Goal: Task Accomplishment & Management: Manage account settings

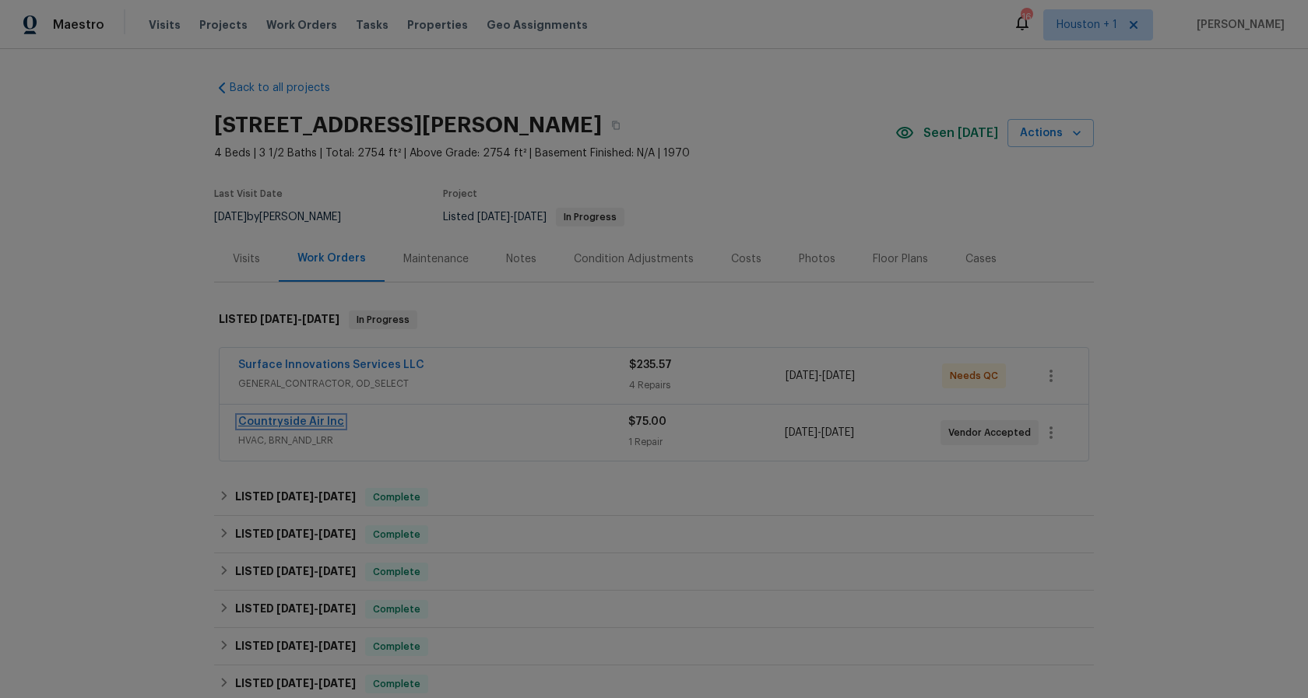
click at [301, 422] on link "Countryside Air Inc" at bounding box center [291, 422] width 106 height 11
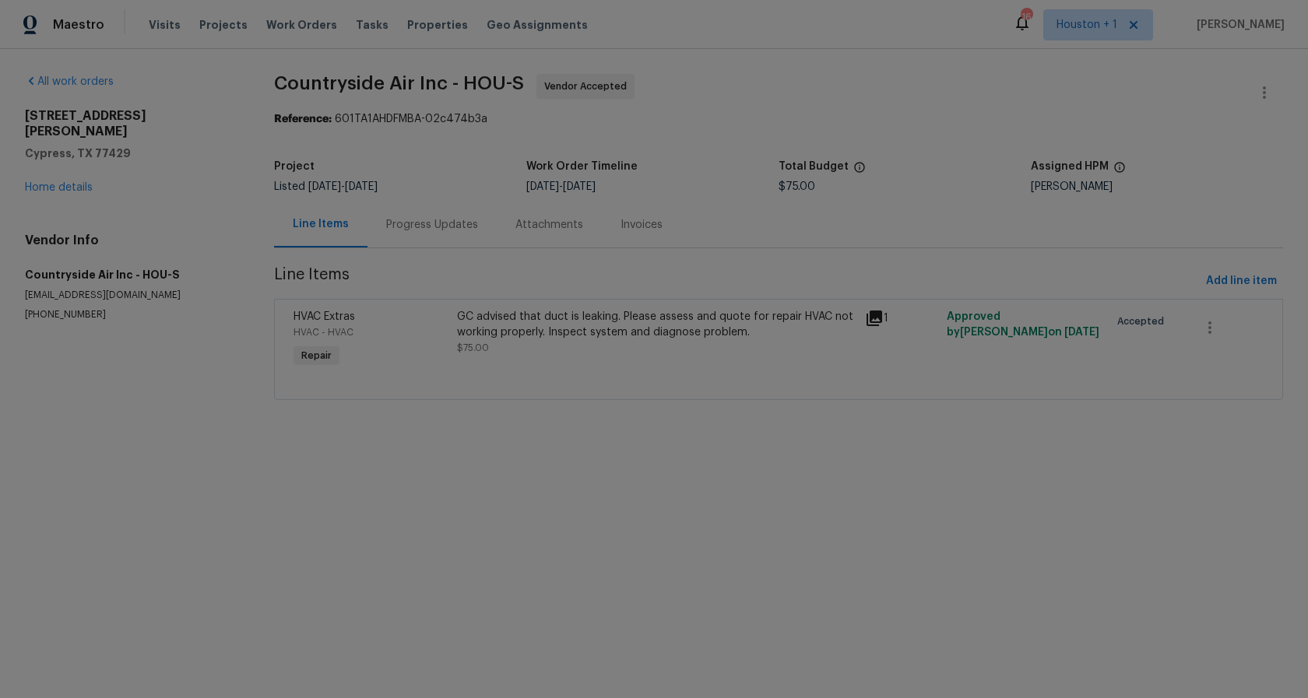
click at [396, 213] on div "Progress Updates" at bounding box center [432, 225] width 129 height 46
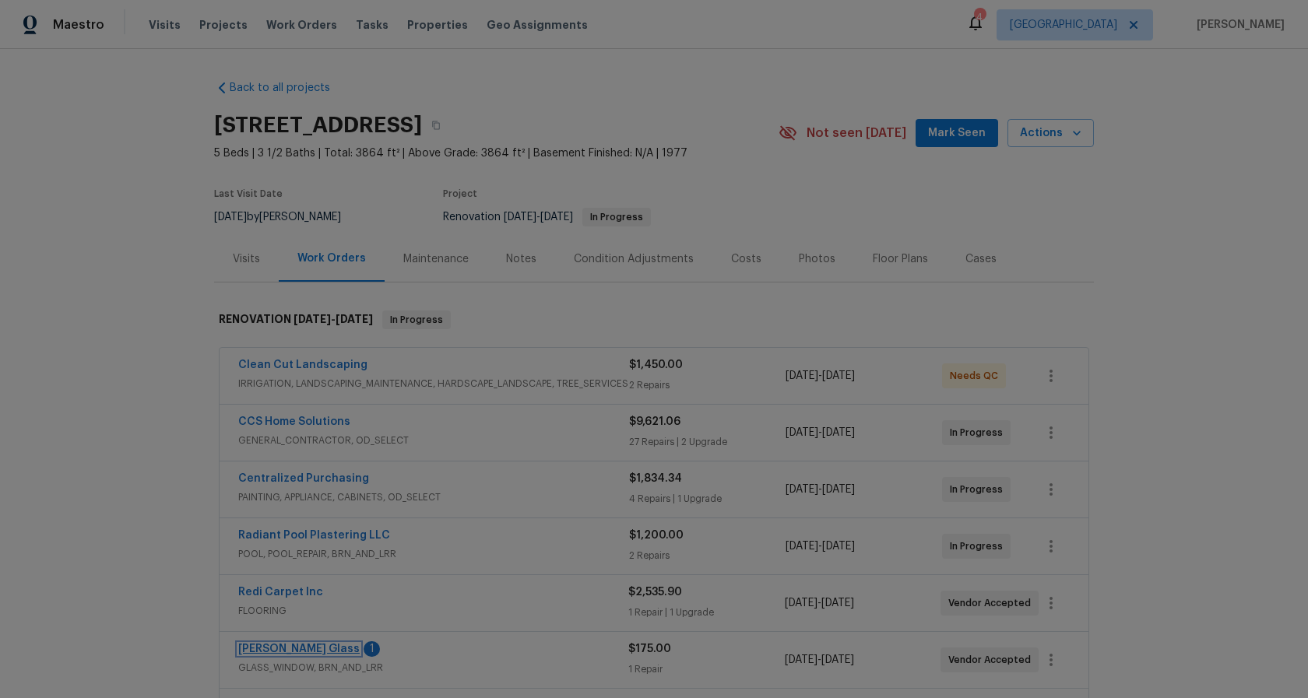
click at [266, 653] on link "[PERSON_NAME] Glass" at bounding box center [298, 649] width 121 height 11
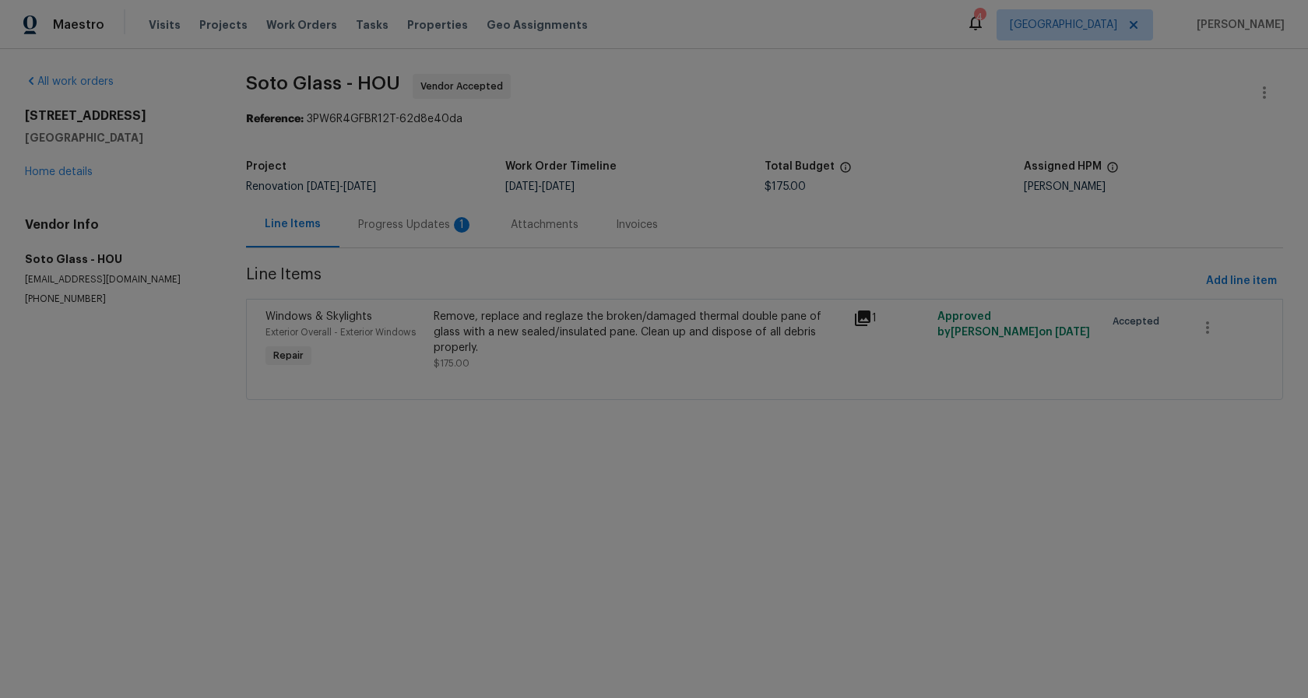
click at [411, 223] on div "Progress Updates 1" at bounding box center [415, 225] width 115 height 16
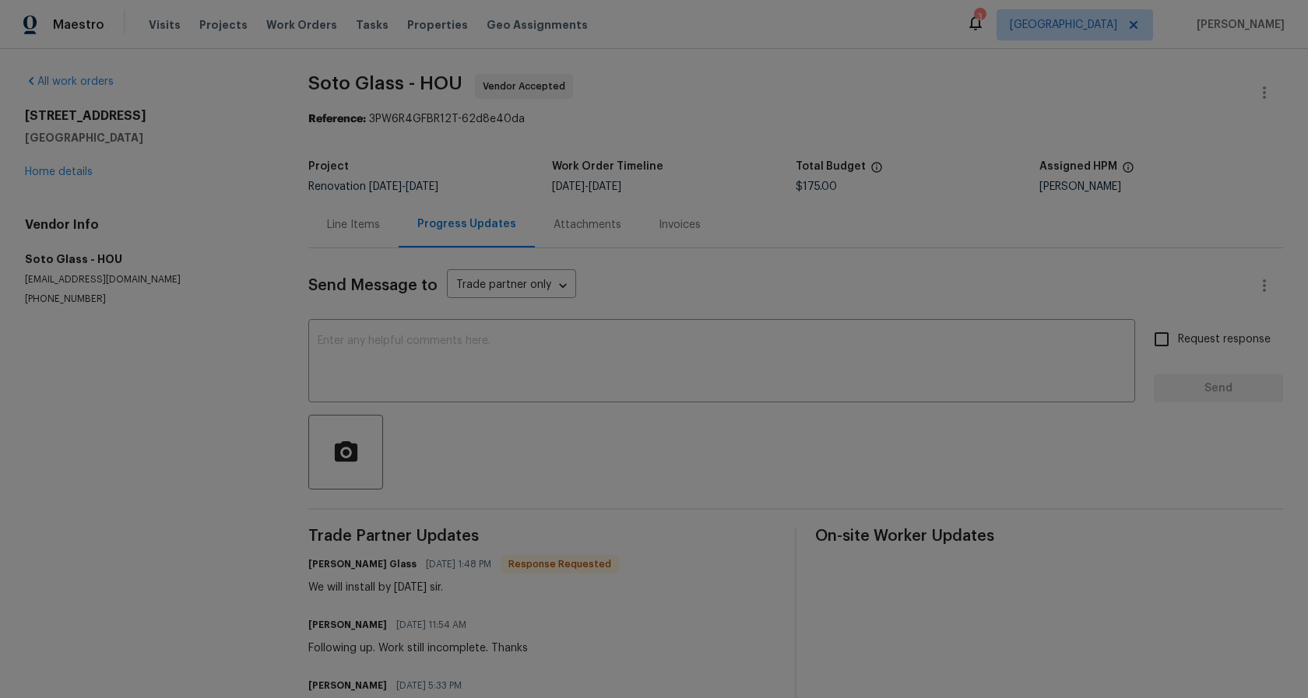
click at [557, 410] on div "Send Message to Trade partner only Trade partner only ​ x ​ Request response Se…" at bounding box center [795, 522] width 975 height 548
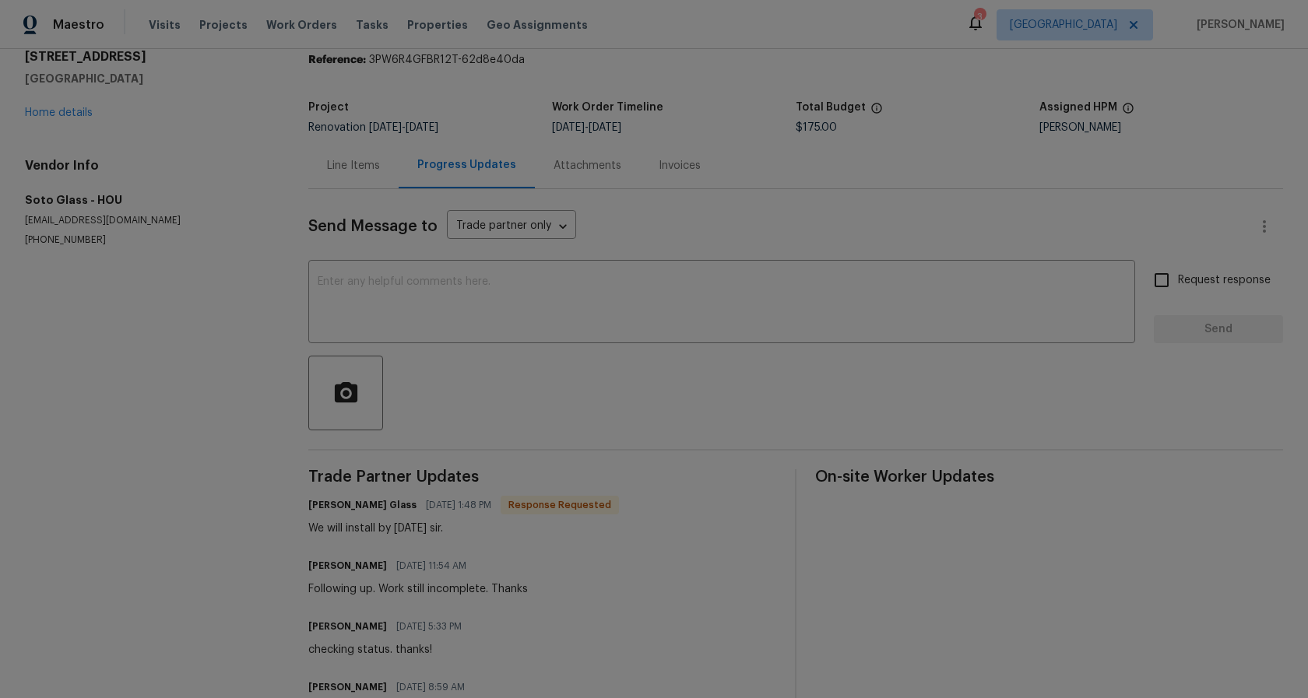
scroll to position [57, 0]
click at [548, 316] on textarea at bounding box center [722, 306] width 808 height 55
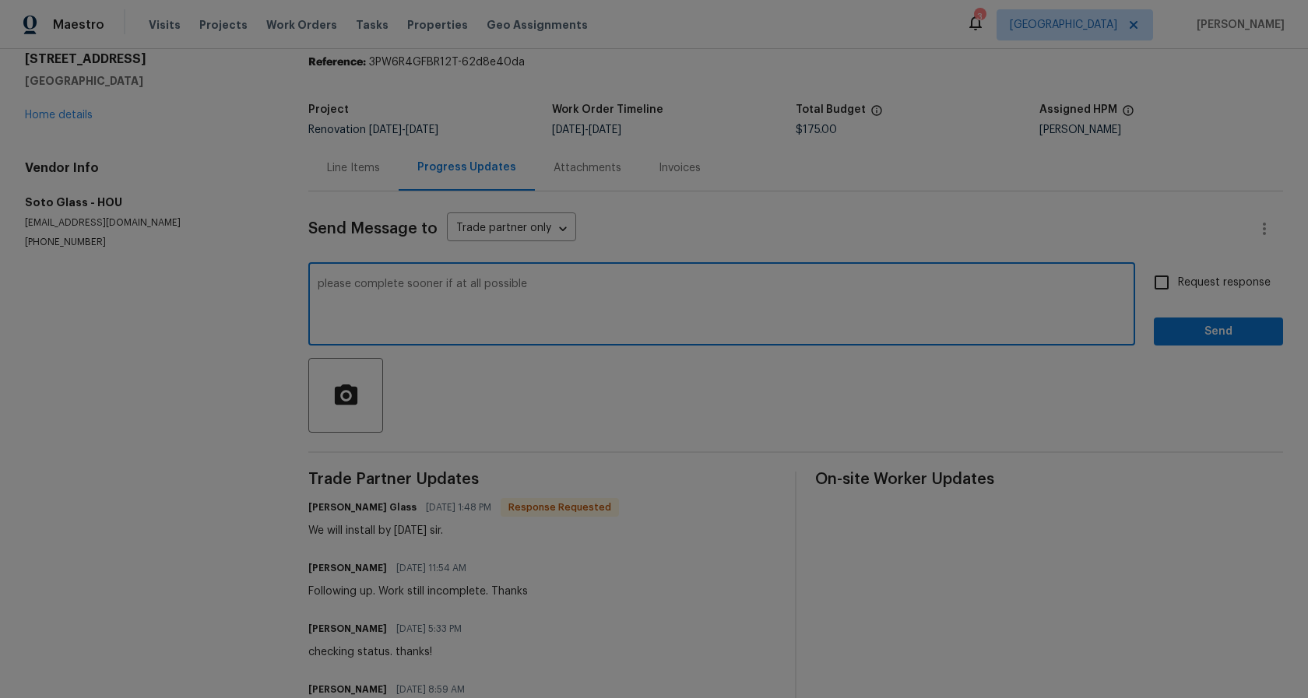
type textarea "please complete sooner if at all possible"
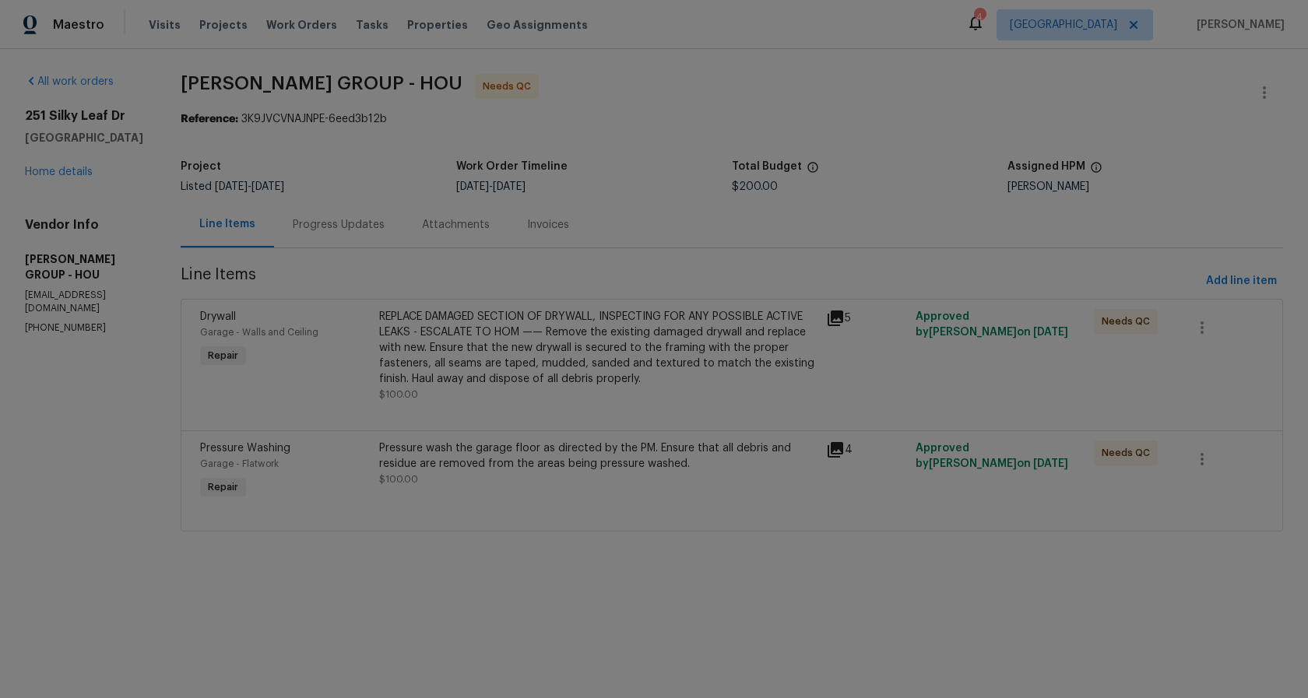
click at [598, 462] on div "Pressure wash the garage floor as directed by the PM. Ensure that all debris an…" at bounding box center [598, 456] width 438 height 31
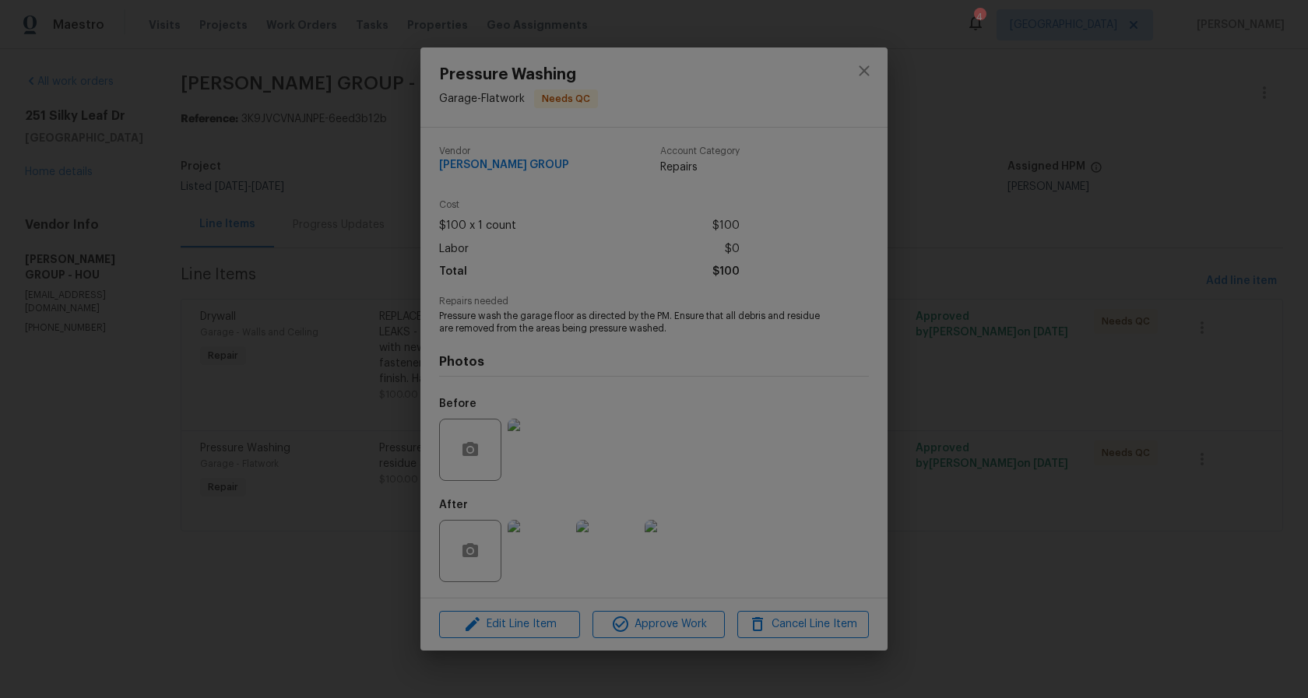
click at [533, 567] on img at bounding box center [539, 551] width 62 height 62
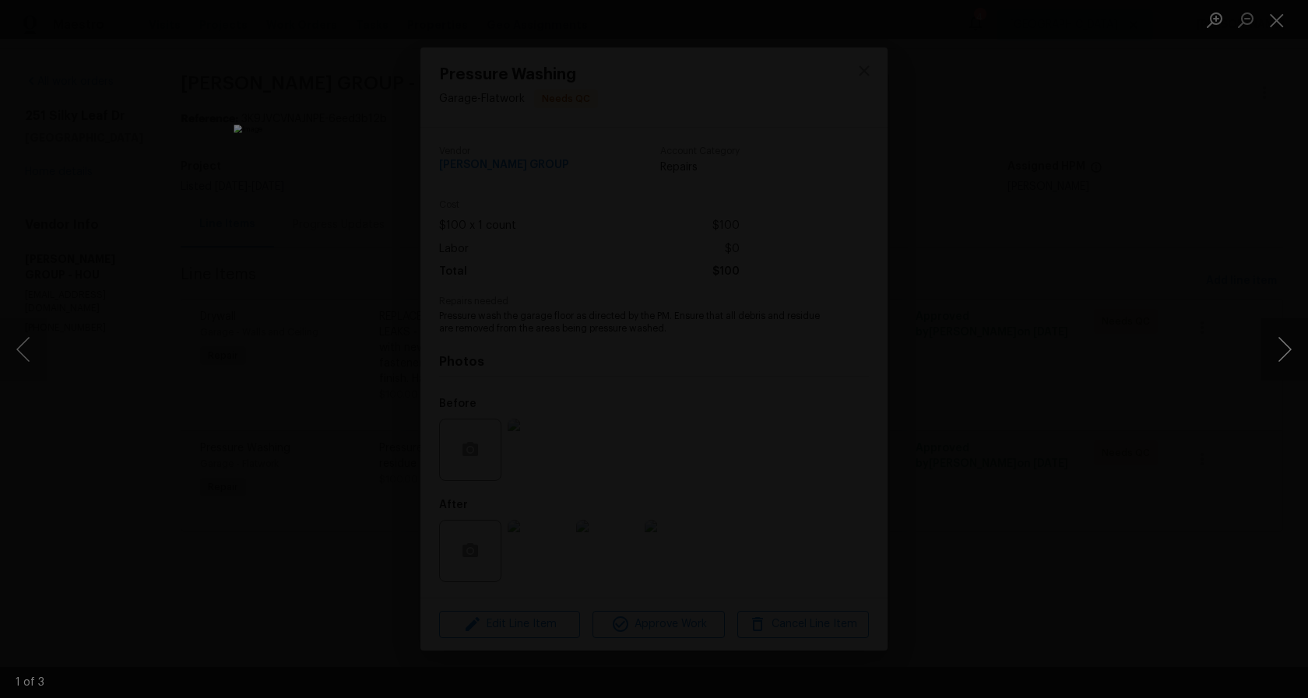
click at [1288, 351] on button "Next image" at bounding box center [1284, 349] width 47 height 62
click at [1229, 376] on div "Lightbox" at bounding box center [654, 349] width 1308 height 698
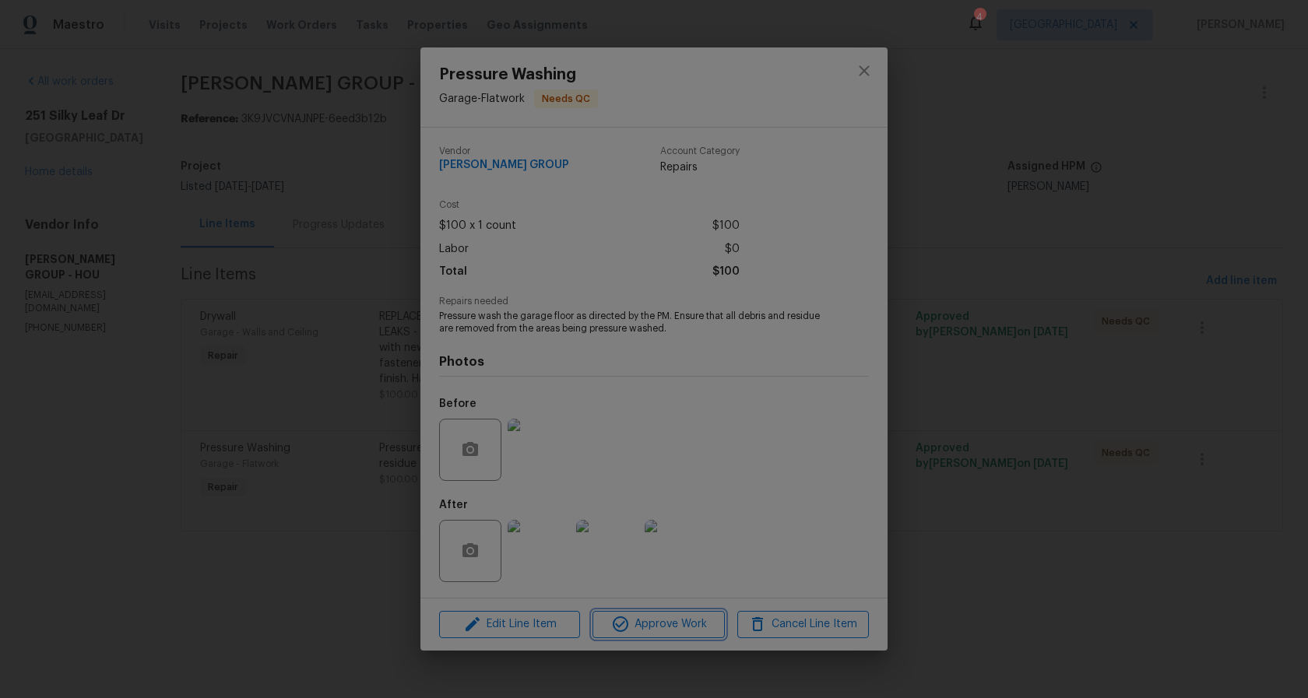
click at [652, 627] on span "Approve Work" at bounding box center [658, 624] width 122 height 19
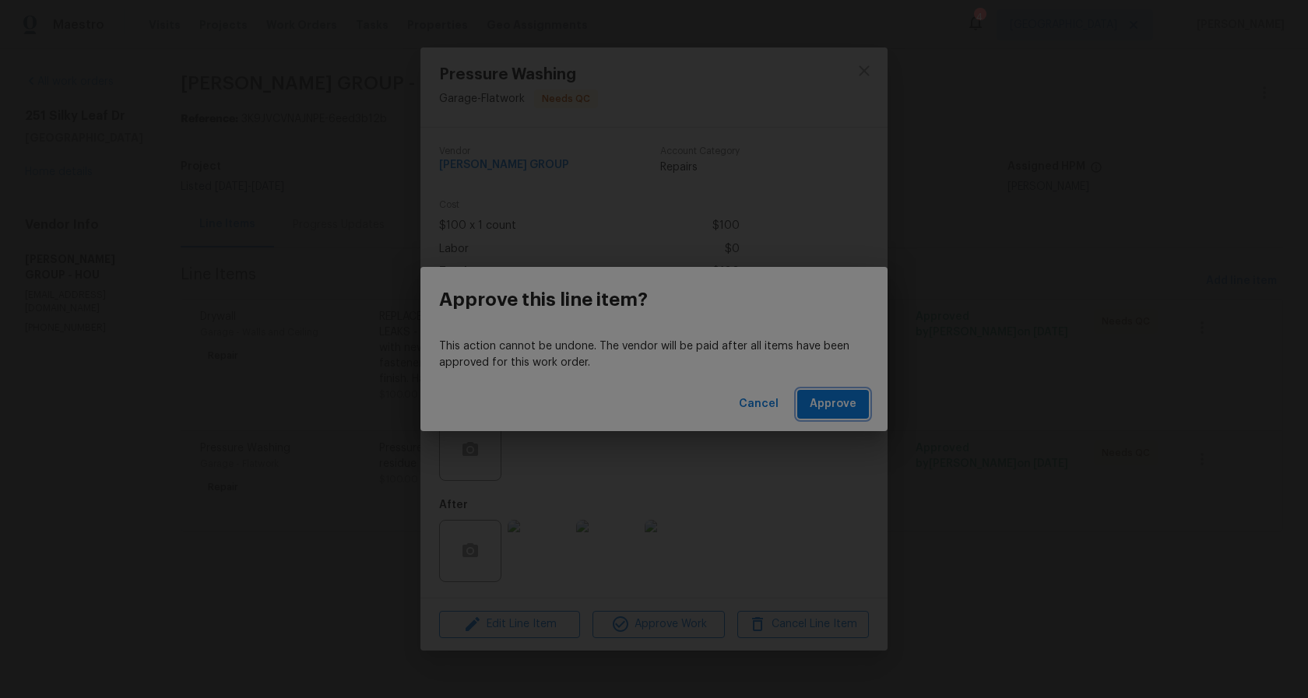
click at [821, 392] on button "Approve" at bounding box center [833, 404] width 72 height 29
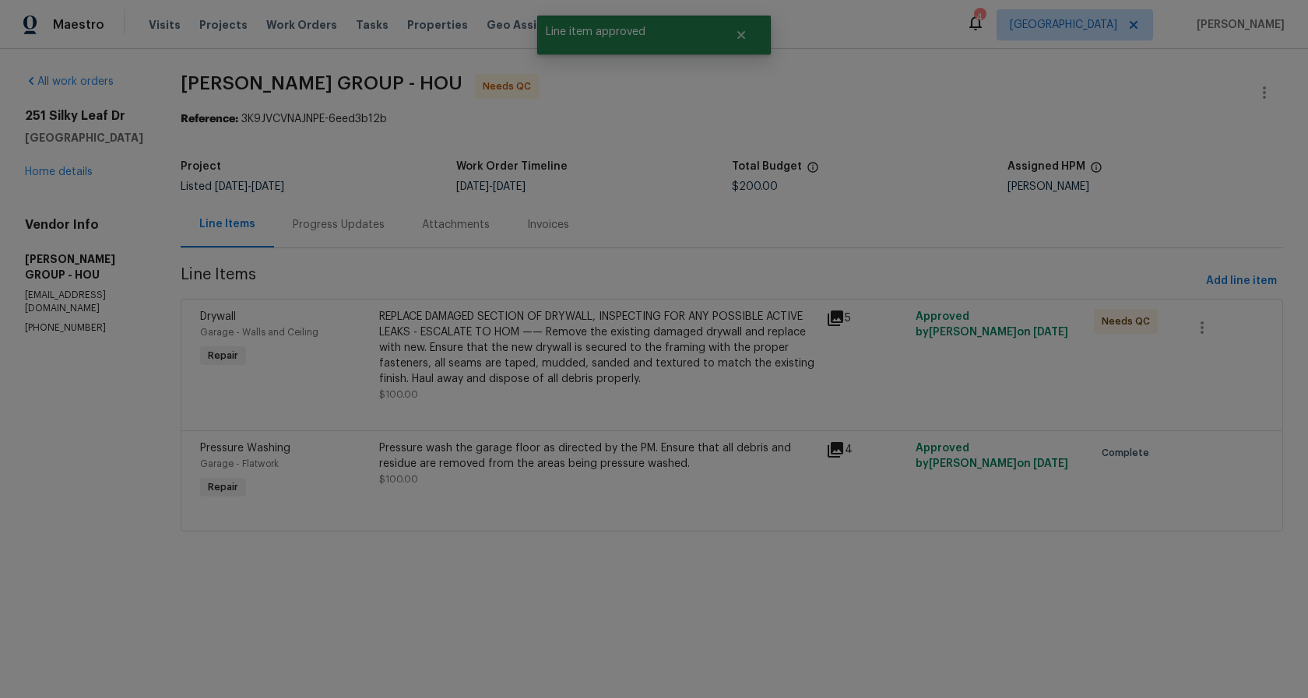
click at [514, 343] on div "REPLACE DAMAGED SECTION OF DRYWALL, INSPECTING FOR ANY POSSIBLE ACTIVE LEAKS - …" at bounding box center [598, 348] width 438 height 78
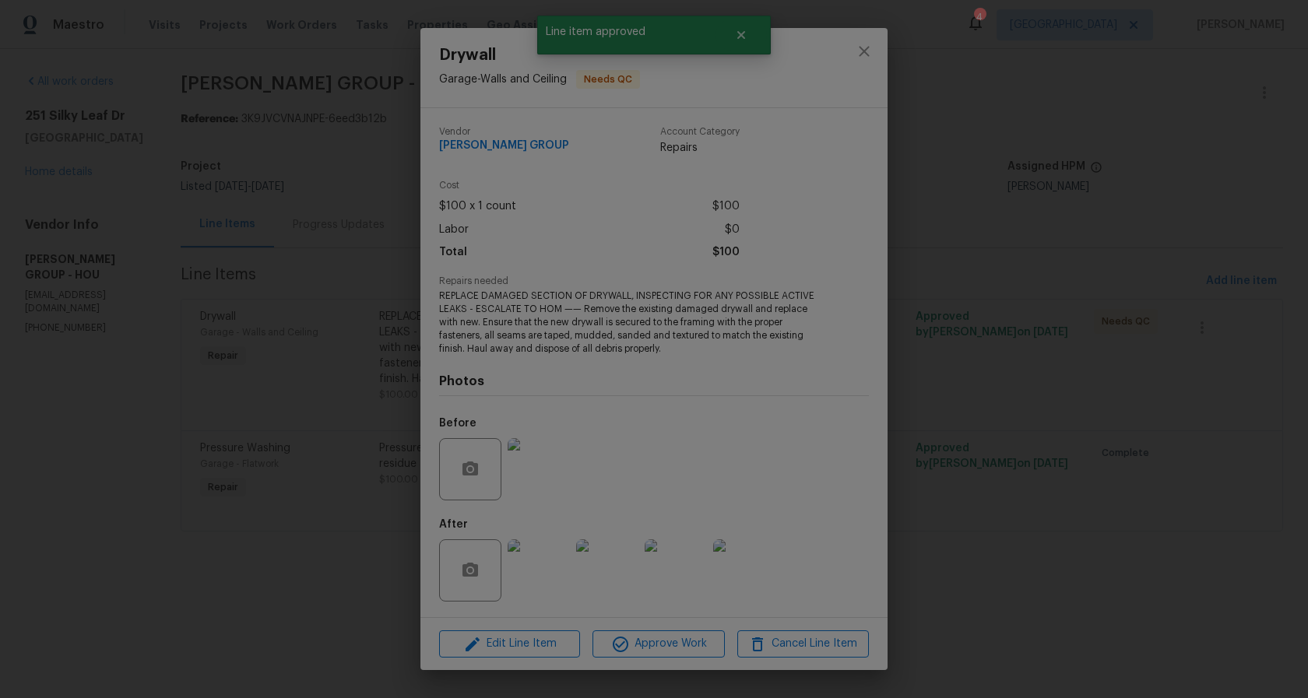
click at [520, 578] on img at bounding box center [539, 571] width 62 height 62
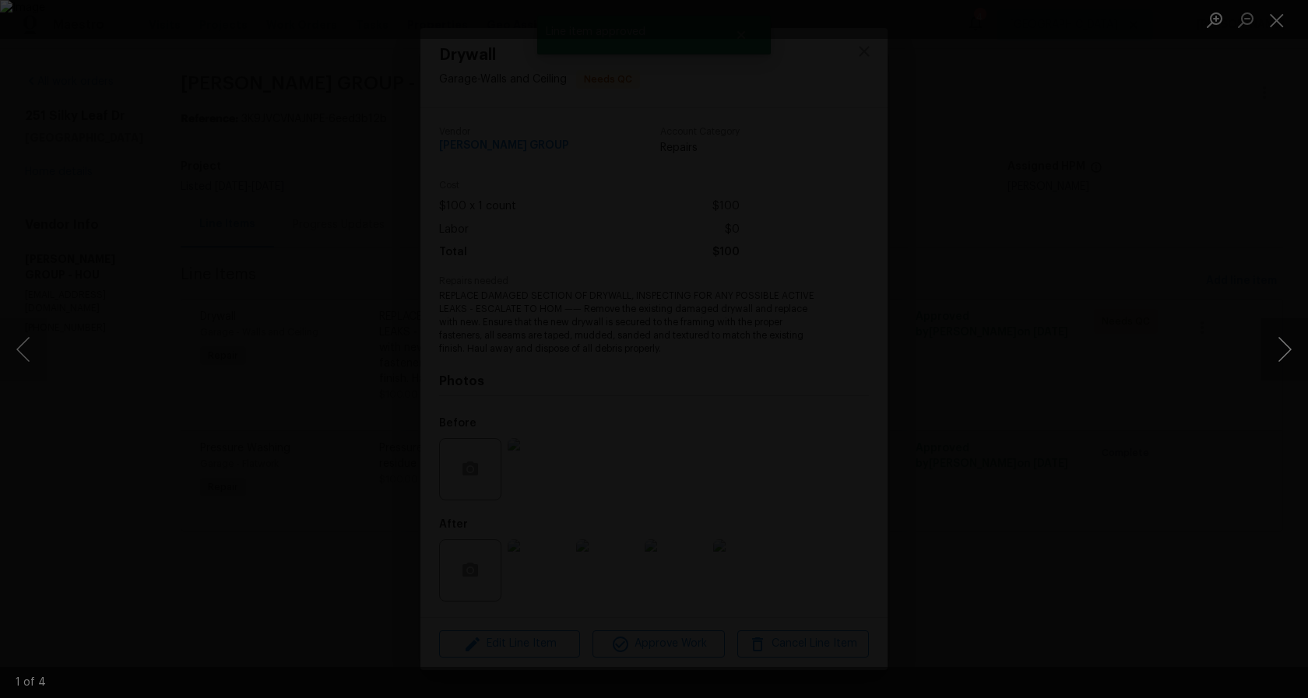
click at [1275, 356] on button "Next image" at bounding box center [1284, 349] width 47 height 62
click at [1138, 397] on div "Lightbox" at bounding box center [654, 349] width 1308 height 698
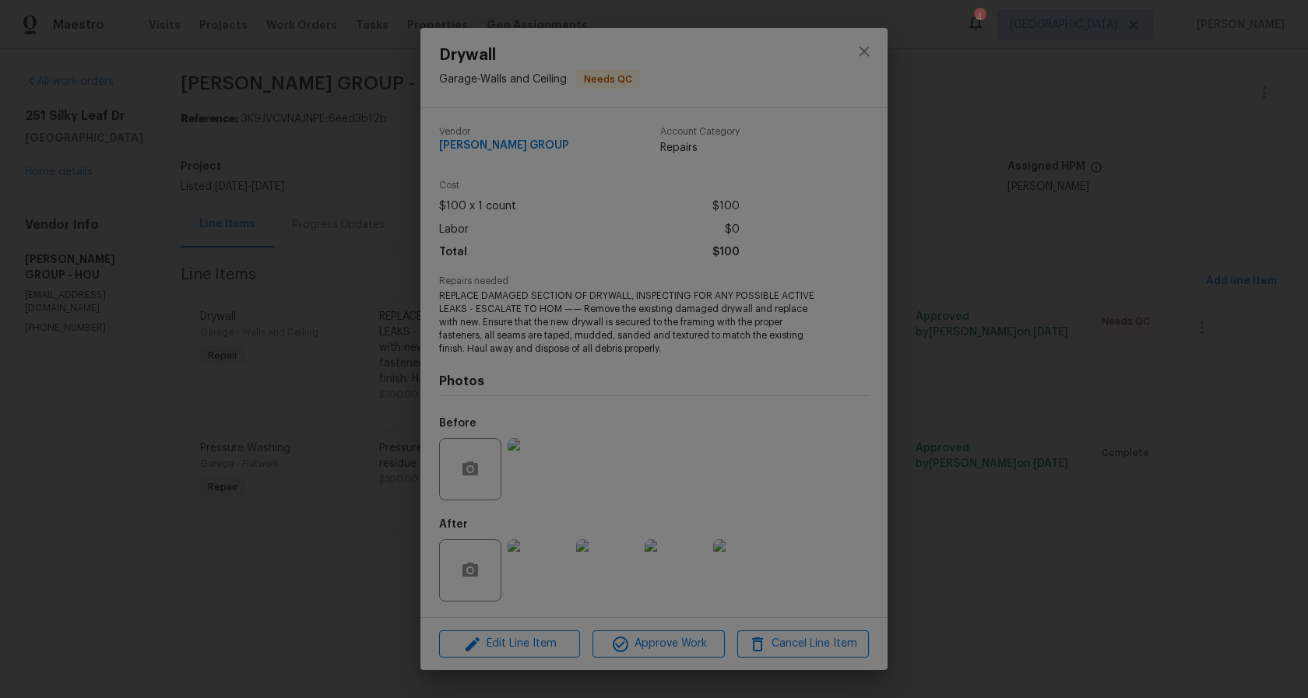
click at [547, 471] on img at bounding box center [539, 469] width 62 height 62
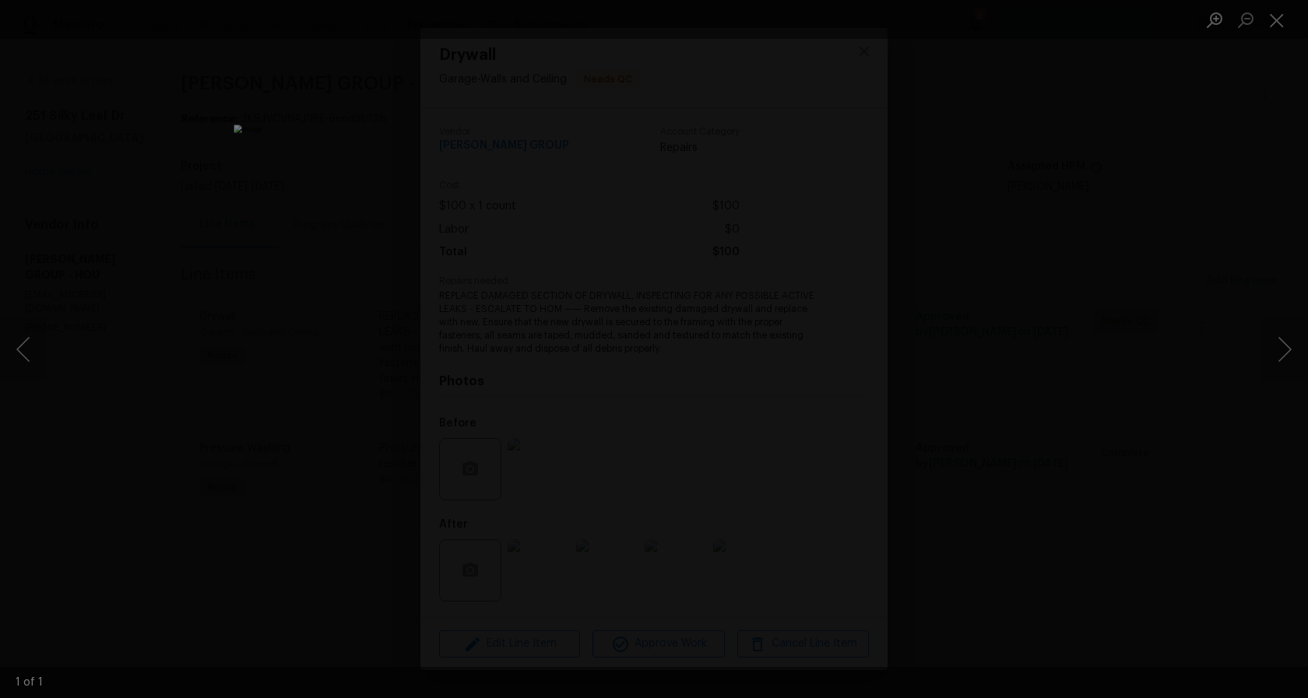
click at [1079, 579] on div "Lightbox" at bounding box center [654, 349] width 1308 height 698
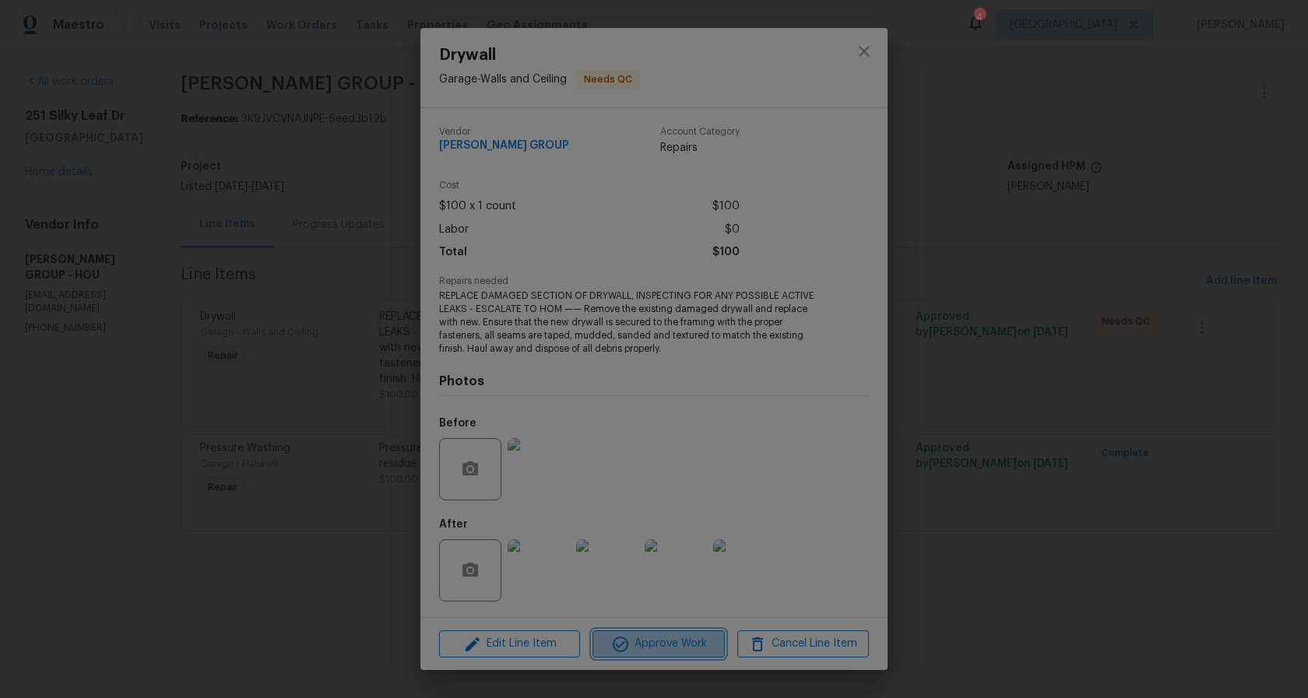
click at [656, 648] on span "Approve Work" at bounding box center [658, 644] width 122 height 19
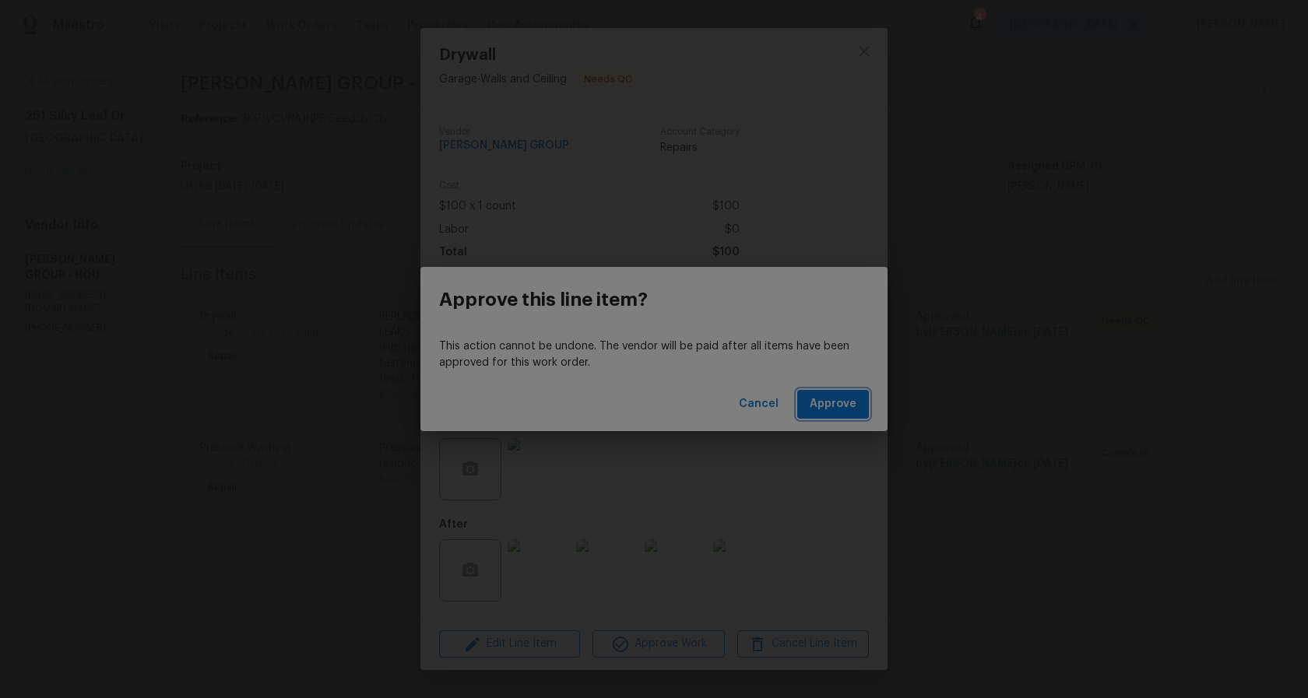
click at [825, 410] on span "Approve" at bounding box center [833, 404] width 47 height 19
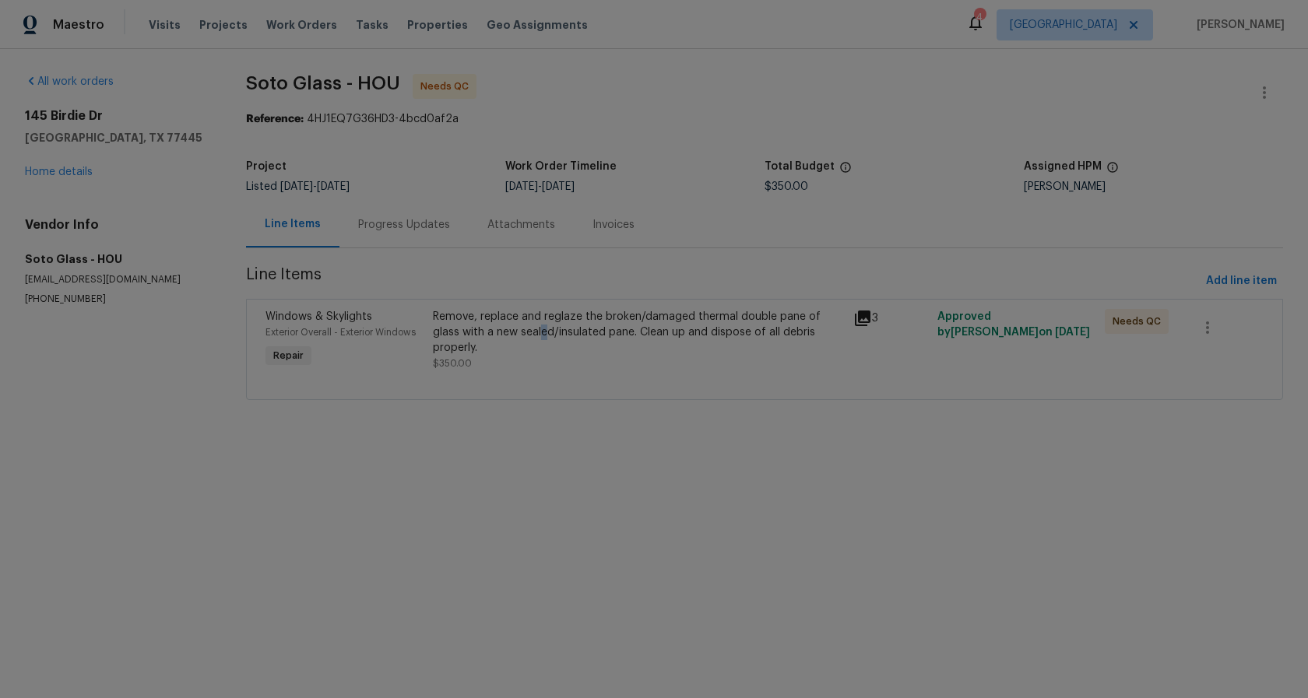
click at [544, 339] on div "Remove, replace and reglaze the broken/damaged thermal double pane of glass wit…" at bounding box center [638, 332] width 410 height 47
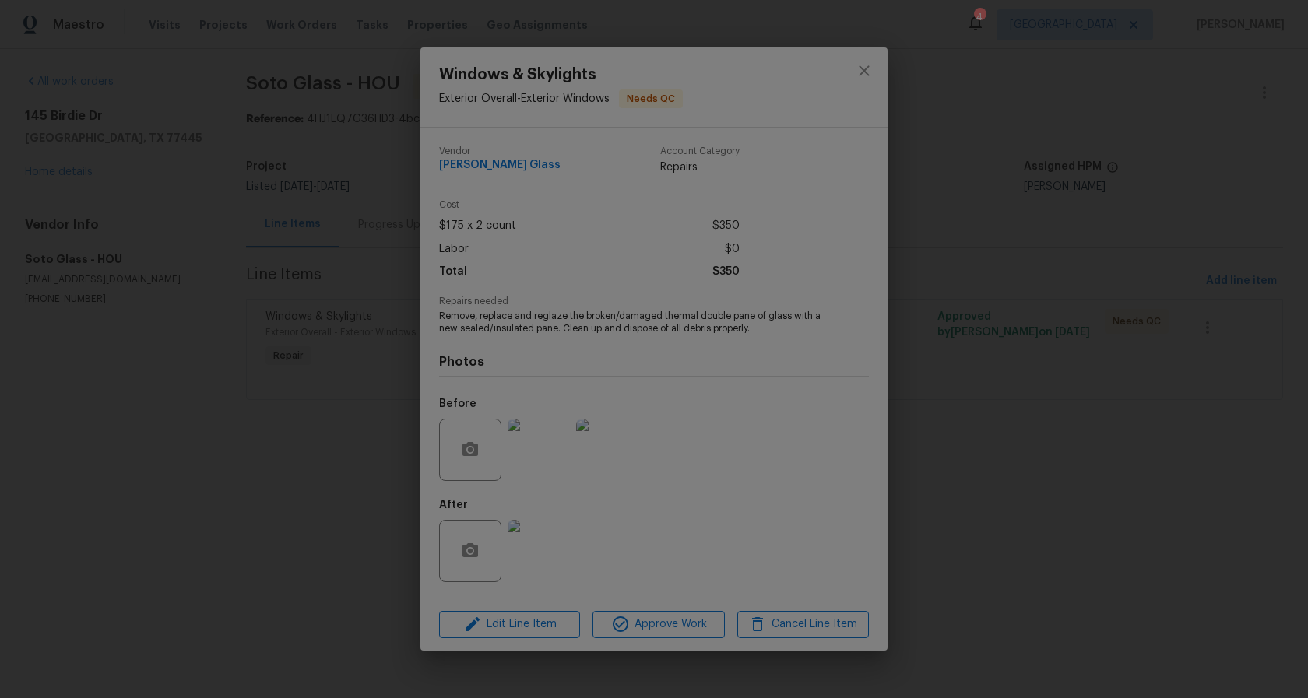
click at [544, 554] on img at bounding box center [539, 551] width 62 height 62
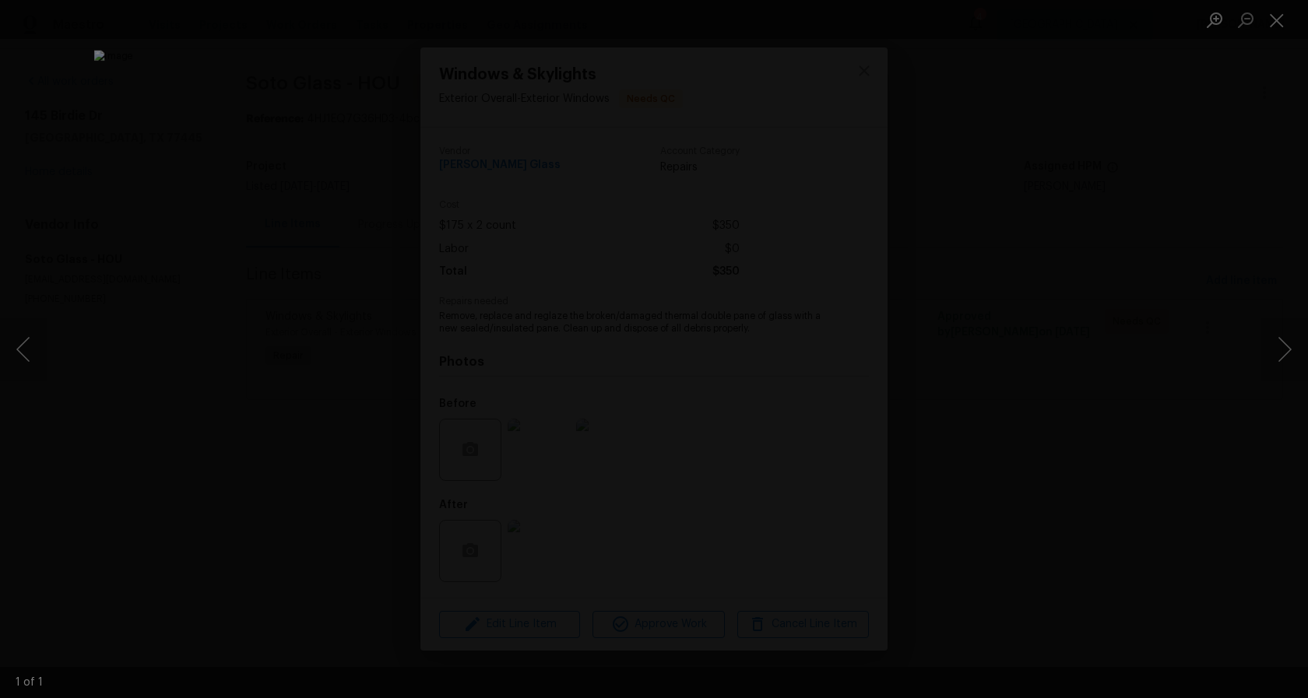
click at [1110, 477] on div "Lightbox" at bounding box center [654, 349] width 1308 height 698
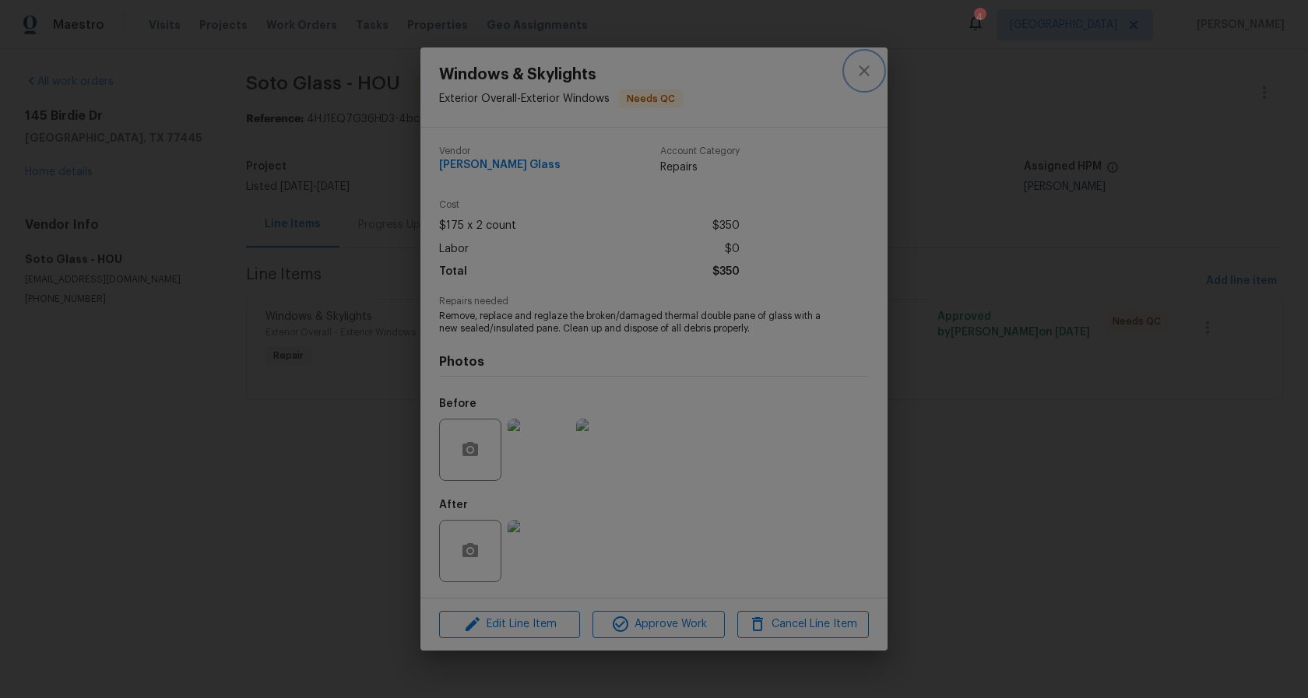
click at [862, 72] on icon "close" at bounding box center [864, 71] width 19 height 19
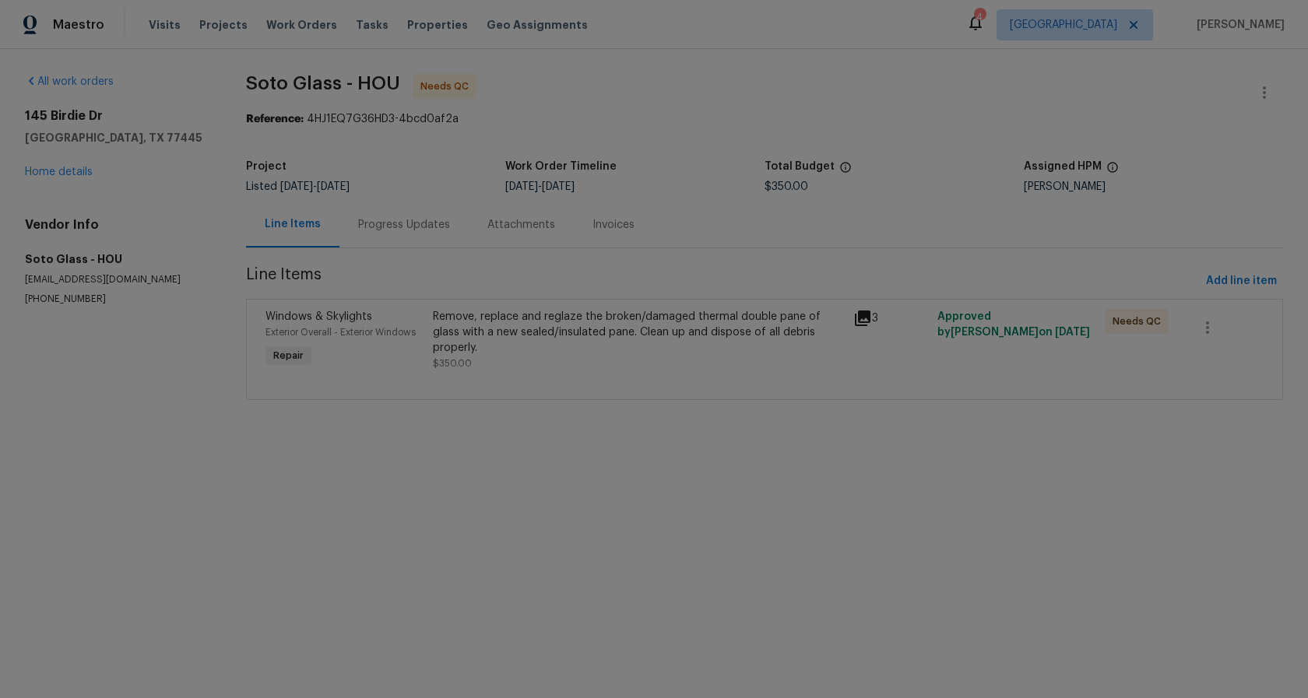
click at [364, 228] on div "Progress Updates" at bounding box center [404, 225] width 92 height 16
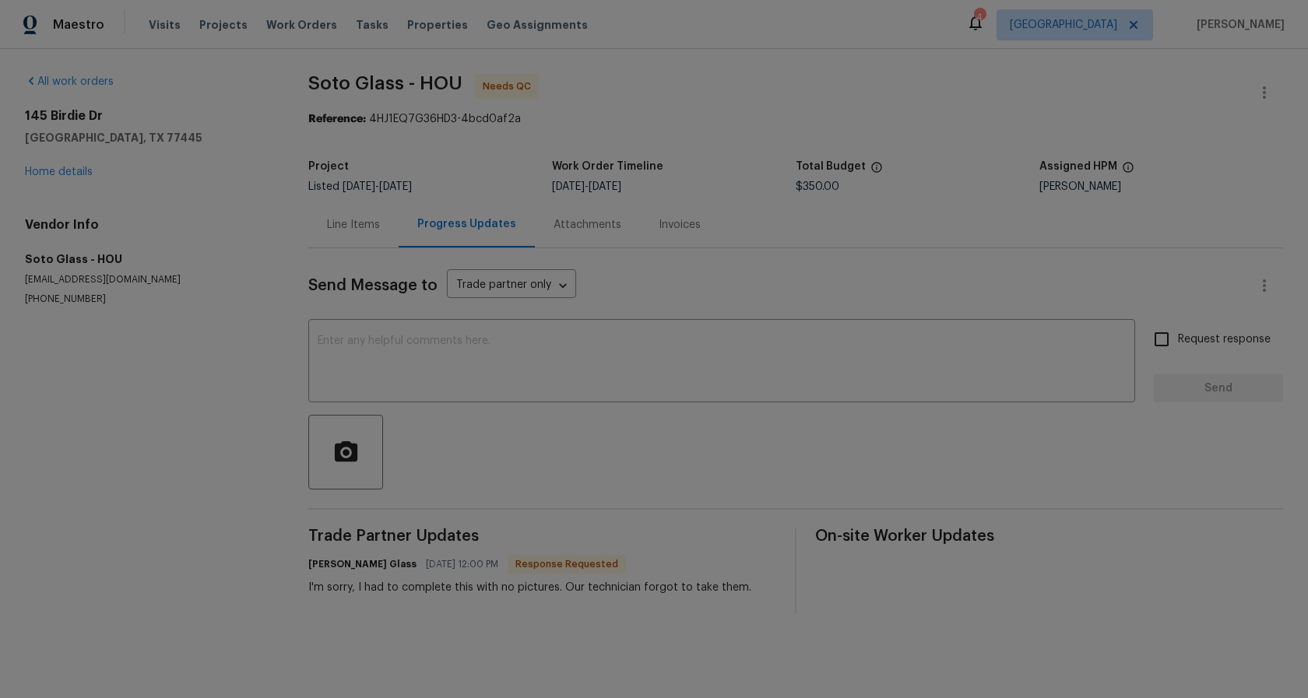
click at [339, 237] on div "Line Items" at bounding box center [353, 225] width 90 height 46
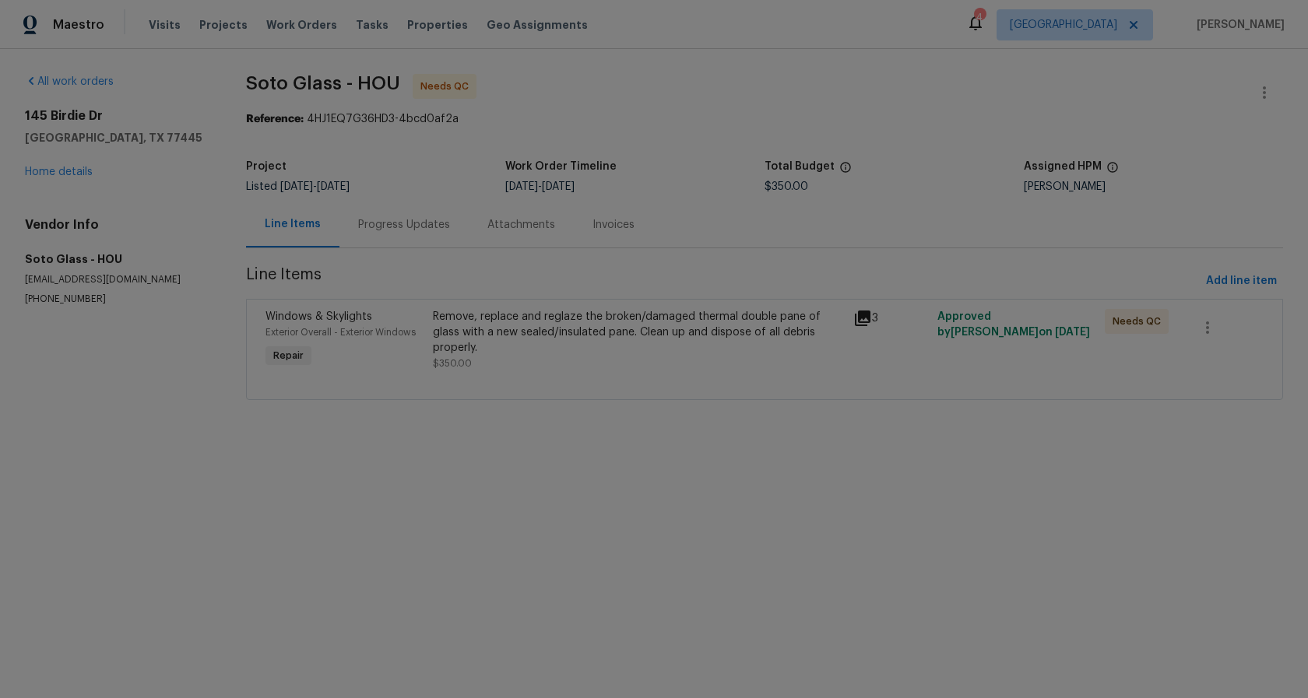
click at [616, 339] on div "Remove, replace and reglaze the broken/damaged thermal double pane of glass wit…" at bounding box center [638, 332] width 410 height 47
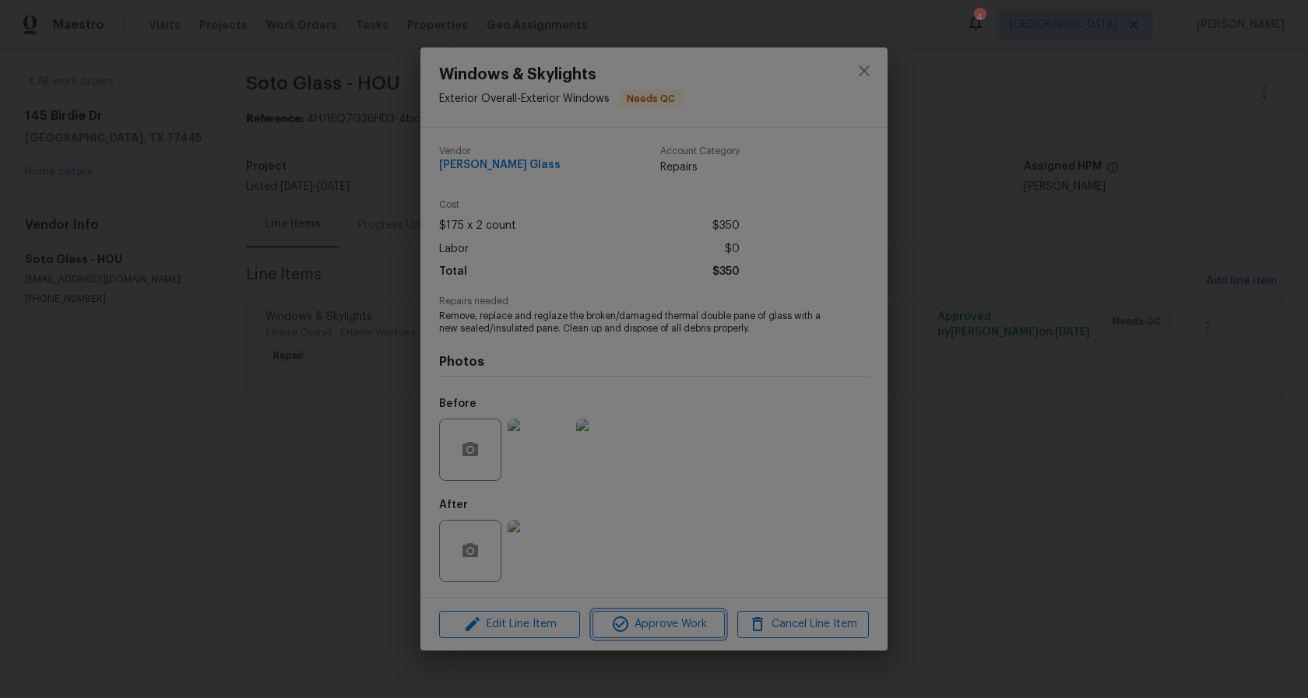
click at [689, 628] on span "Approve Work" at bounding box center [658, 624] width 122 height 19
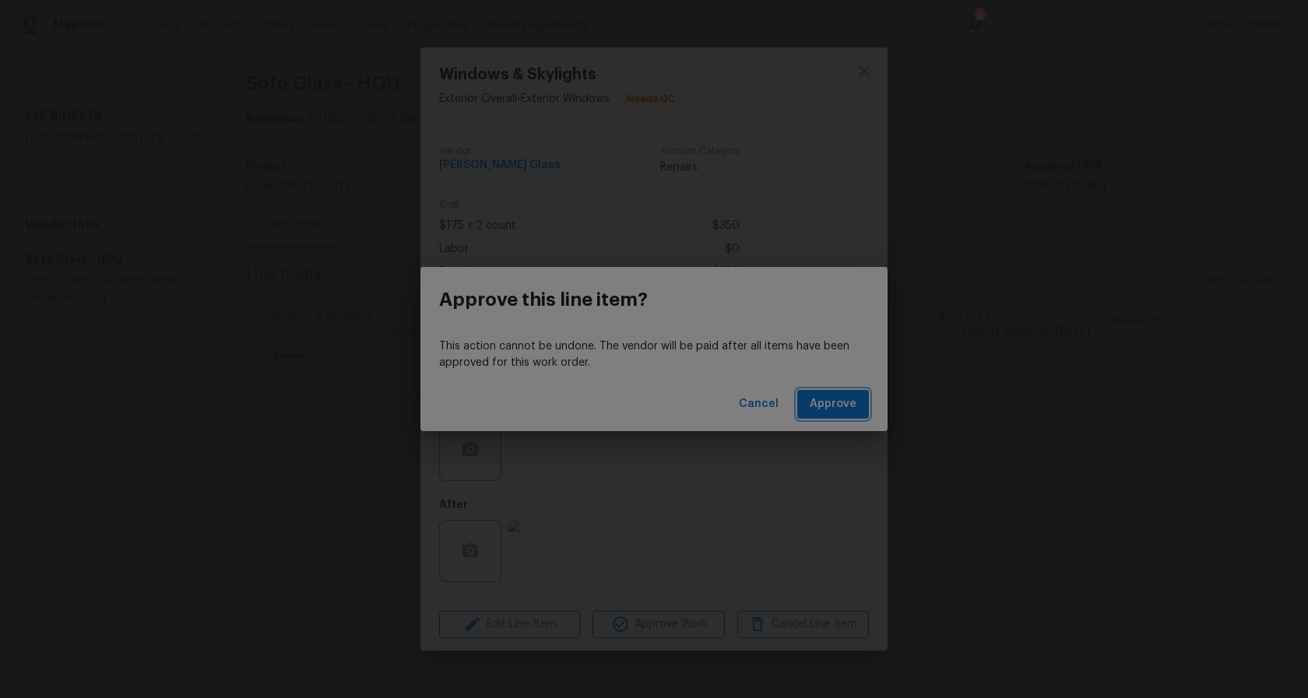
click at [828, 405] on span "Approve" at bounding box center [833, 404] width 47 height 19
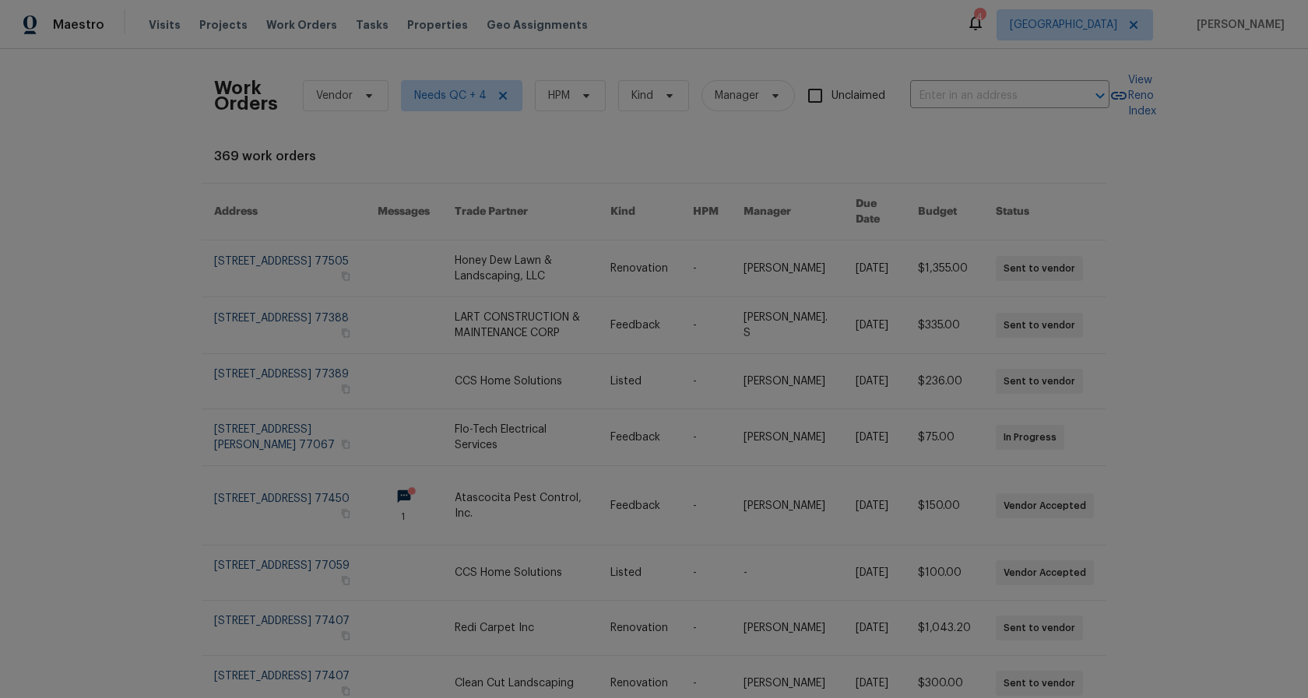
click at [571, 83] on div "Work Orders Vendor Needs QC + 4 HPM Kind Manager Unclaimed ​" at bounding box center [661, 96] width 895 height 69
click at [575, 101] on span at bounding box center [583, 96] width 17 height 12
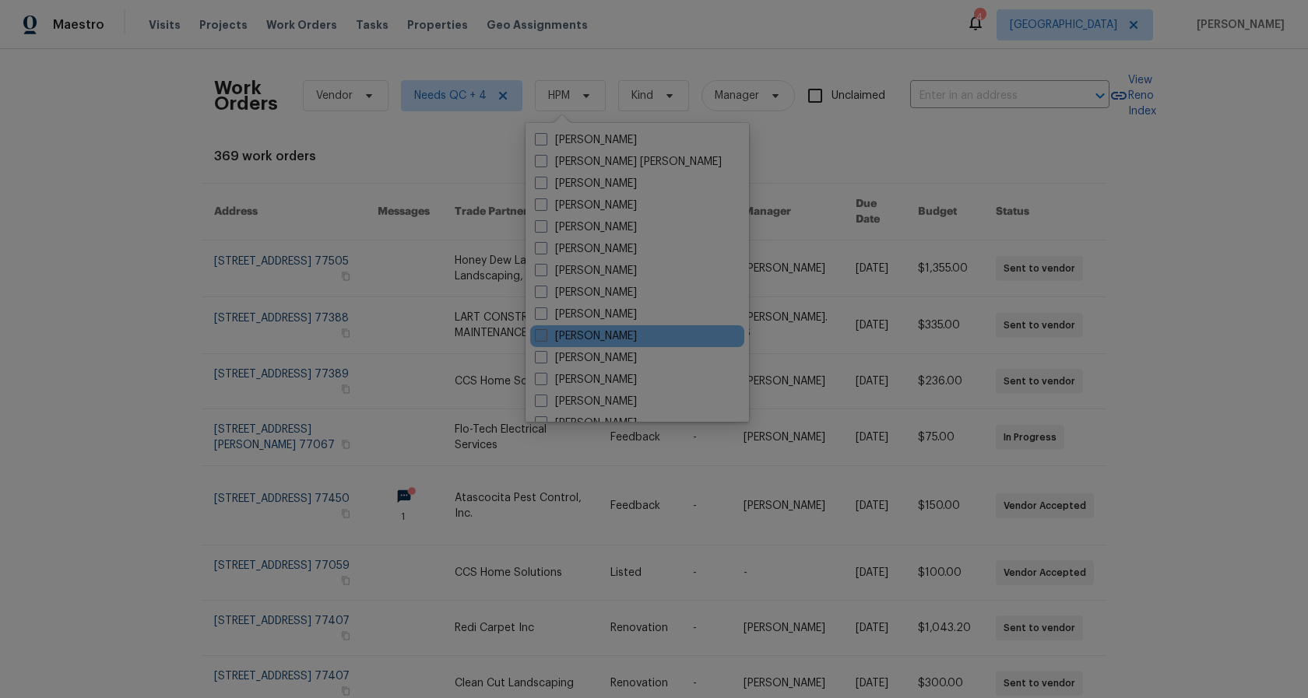
click at [585, 342] on label "[PERSON_NAME]" at bounding box center [586, 337] width 102 height 16
click at [545, 339] on input "[PERSON_NAME]" at bounding box center [540, 334] width 10 height 10
checkbox input "true"
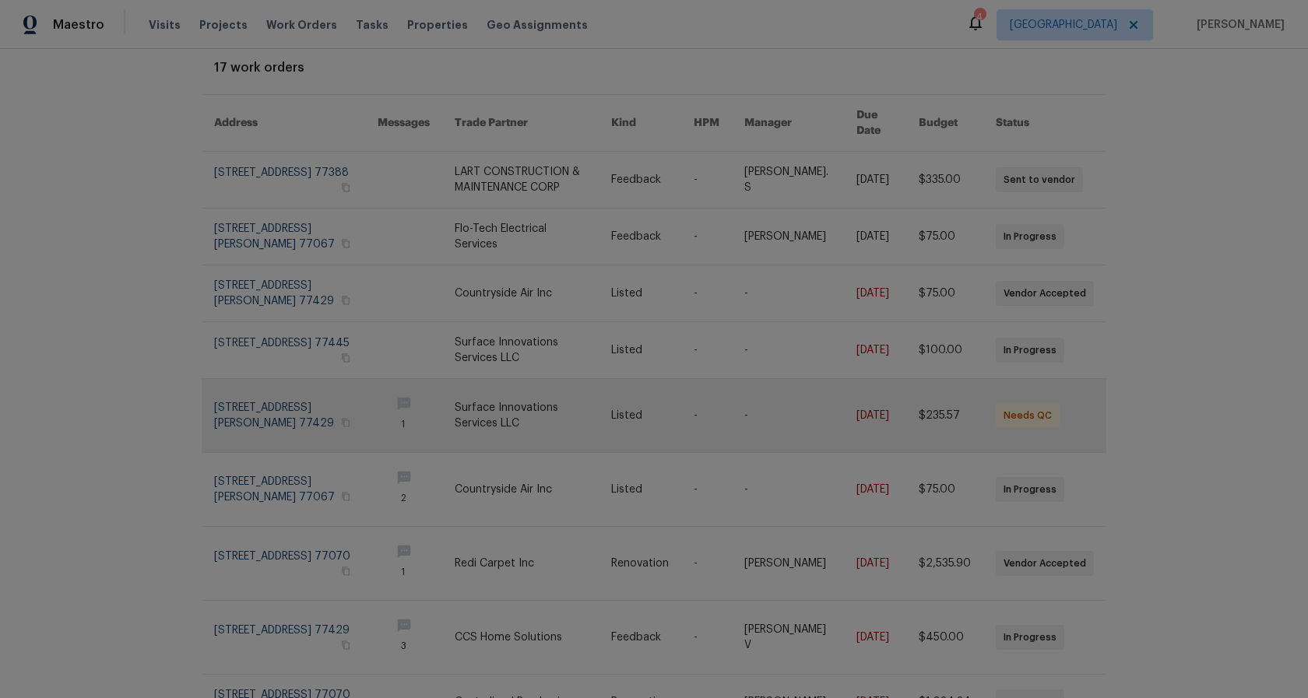
scroll to position [17, 0]
